Goal: Information Seeking & Learning: Understand process/instructions

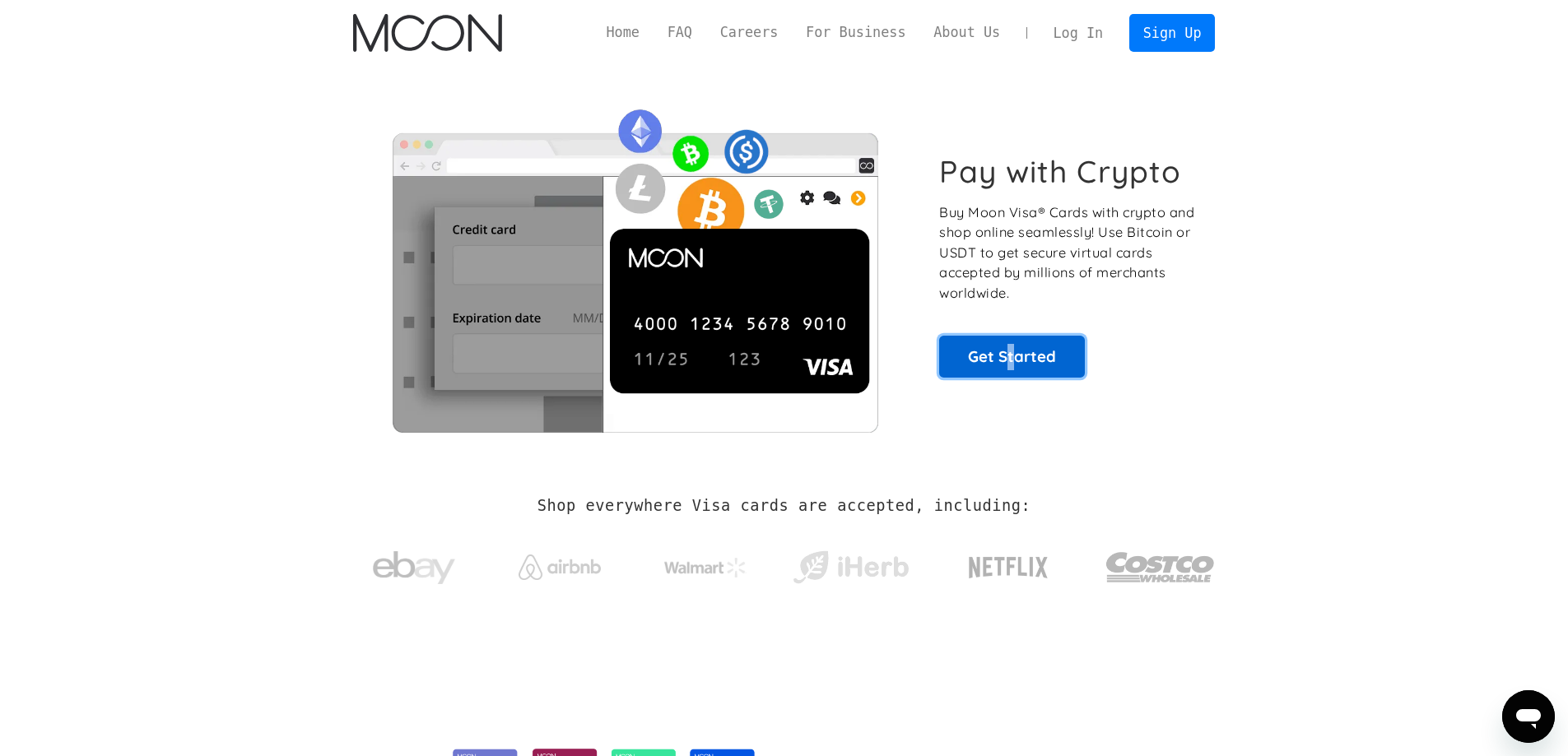
click at [1010, 362] on link "Get Started" at bounding box center [1012, 356] width 146 height 41
click at [706, 37] on link "FAQ" at bounding box center [680, 33] width 52 height 21
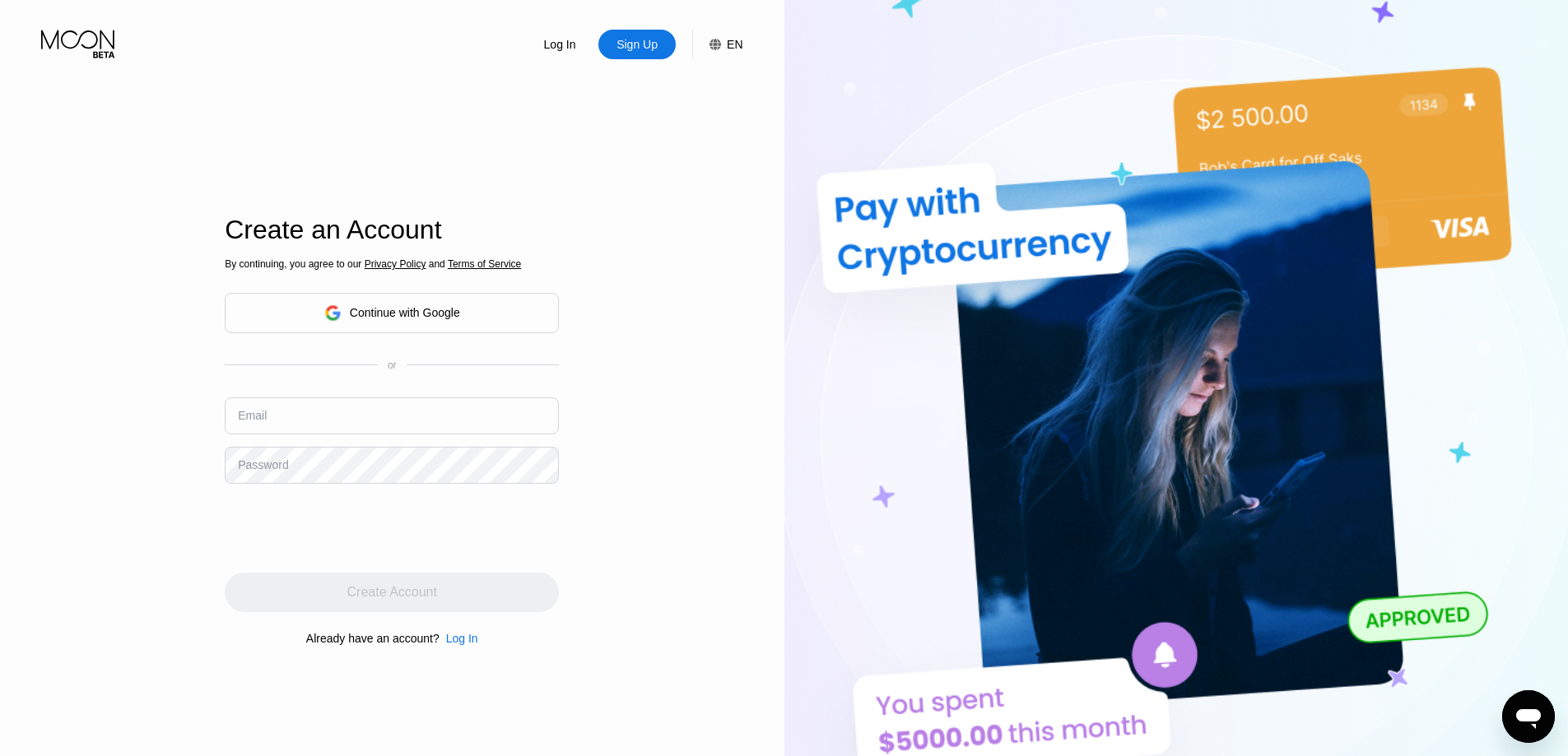
click at [730, 57] on div "EN" at bounding box center [726, 45] width 33 height 30
click at [710, 132] on div "English" at bounding box center [640, 126] width 156 height 33
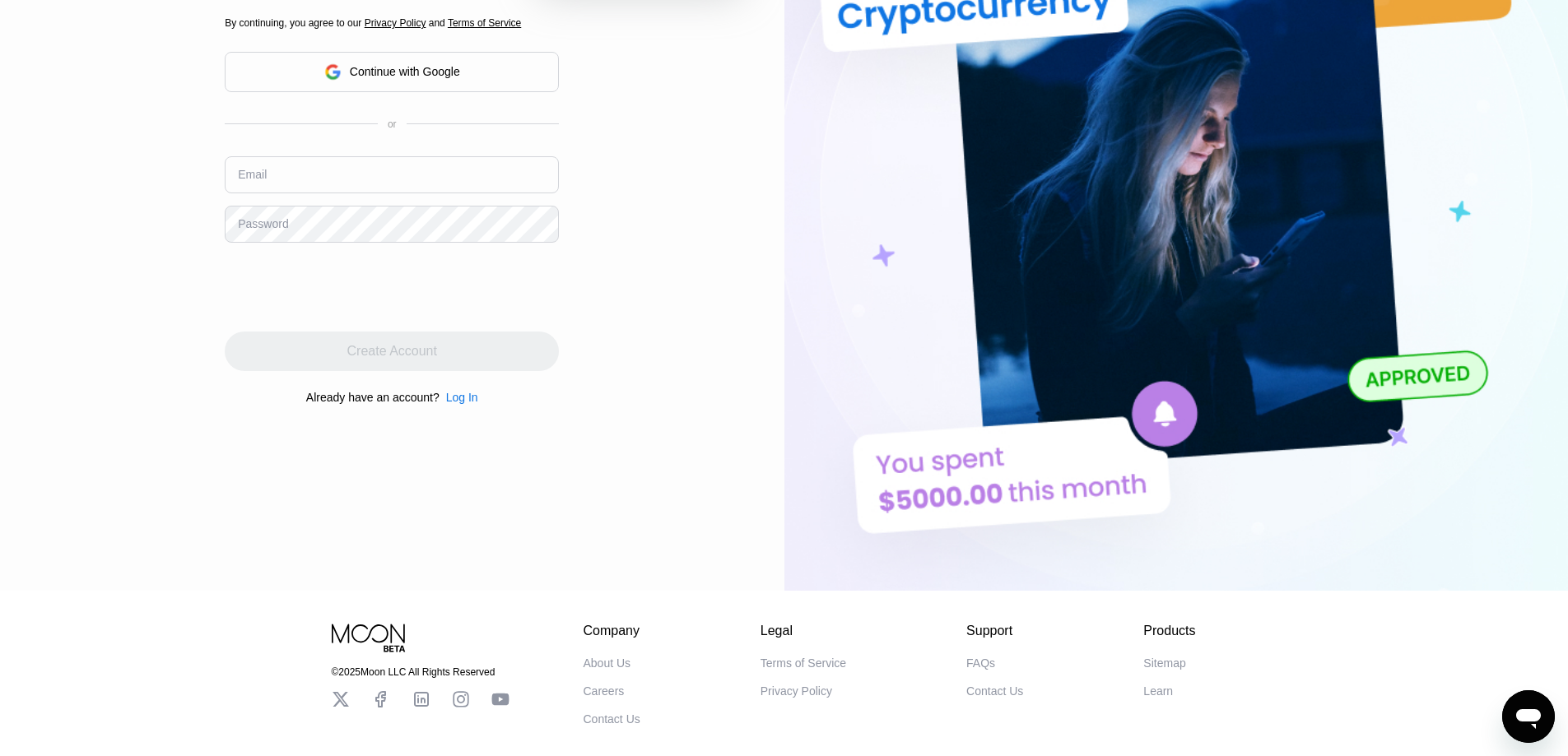
scroll to position [247, 0]
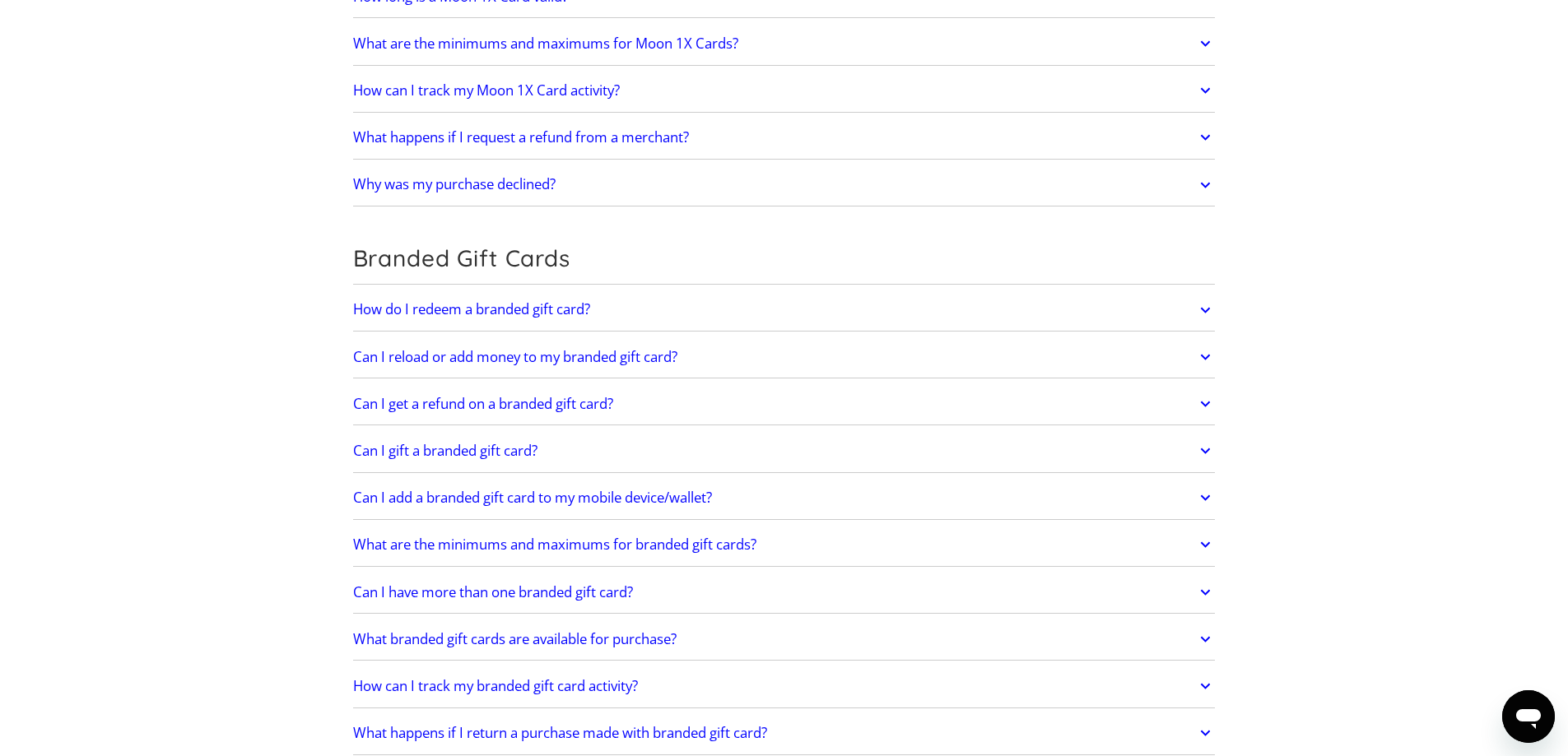
scroll to position [2551, 0]
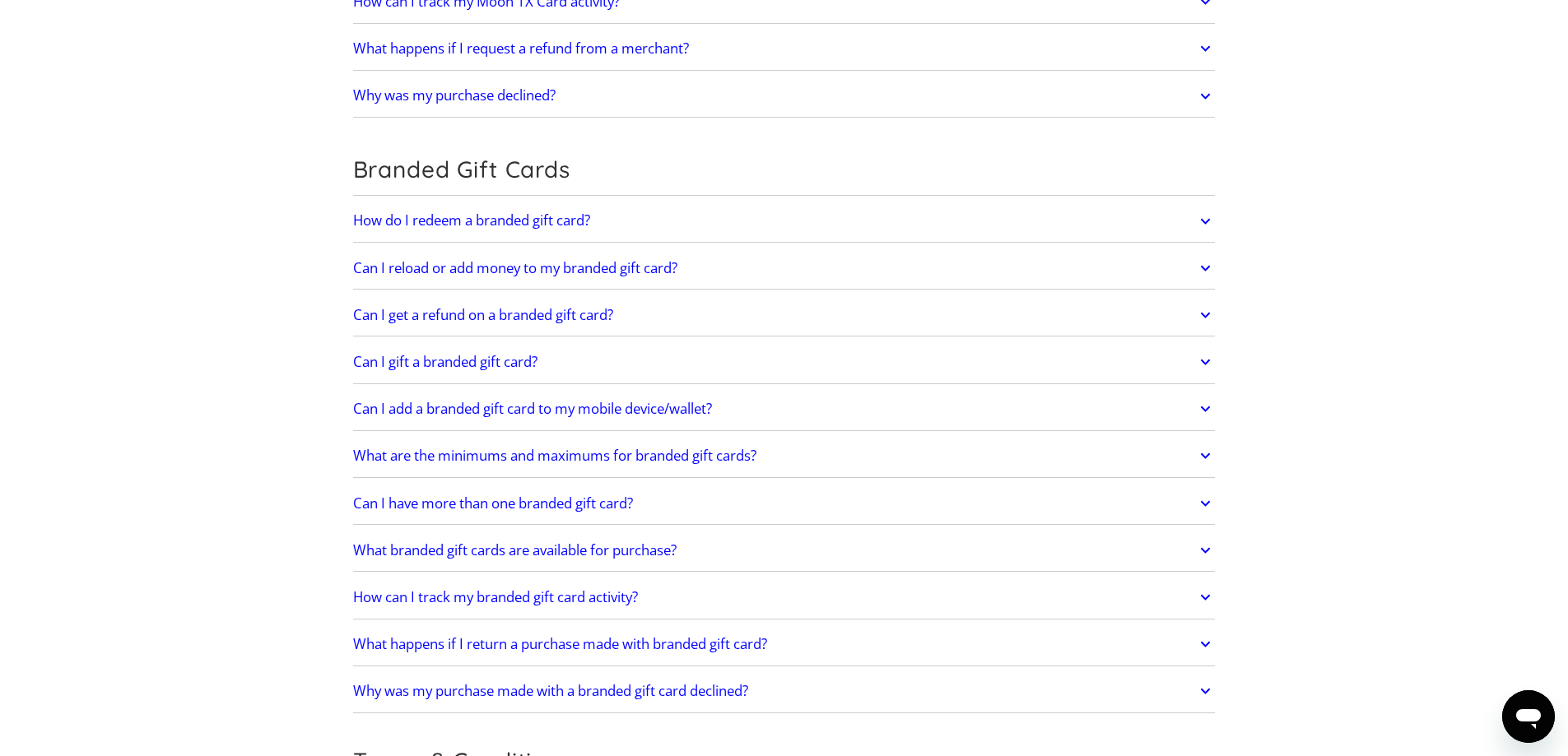
click at [385, 227] on h2 "How do I redeem a branded gift card?" at bounding box center [471, 220] width 237 height 16
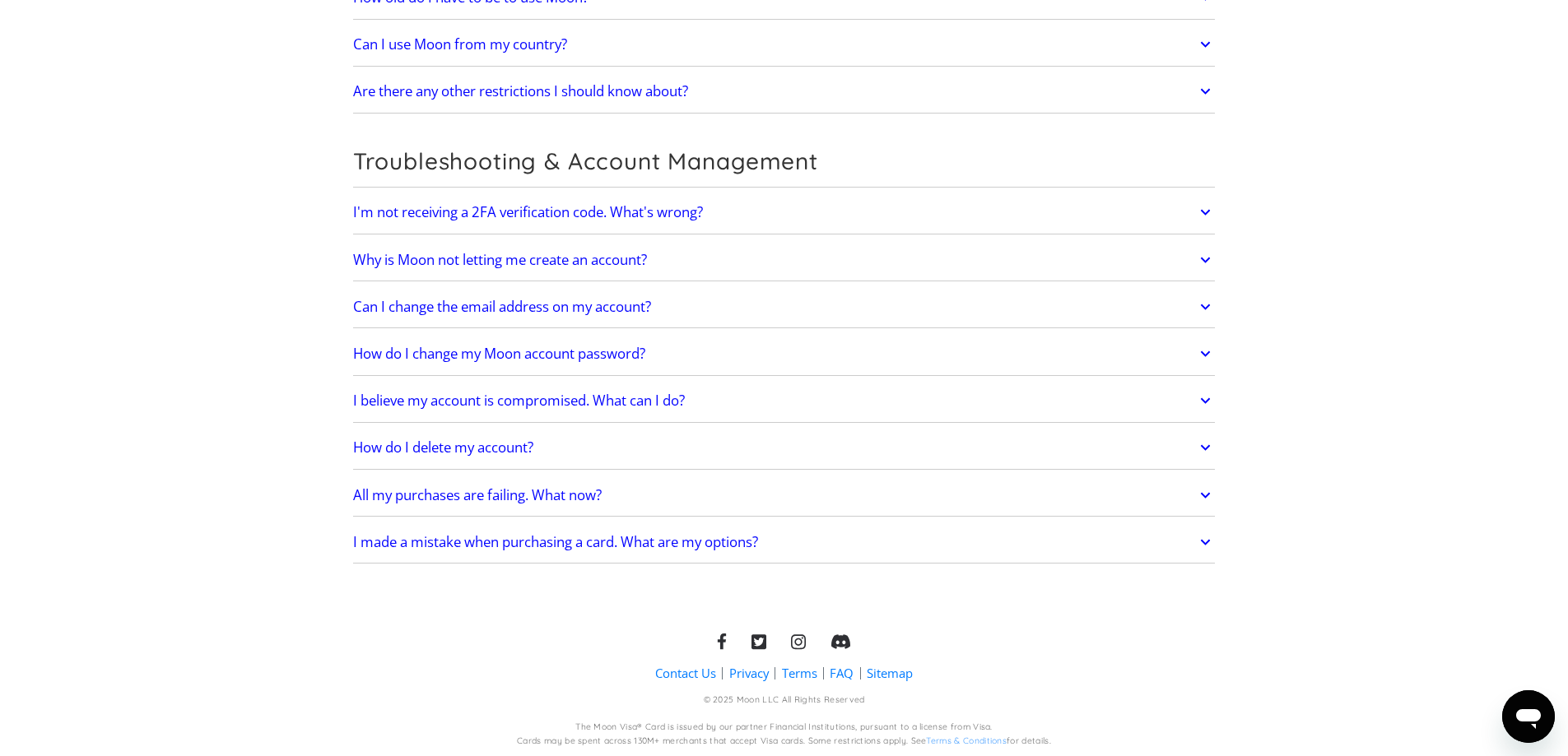
scroll to position [3459, 0]
